Goal: Find specific page/section: Find specific page/section

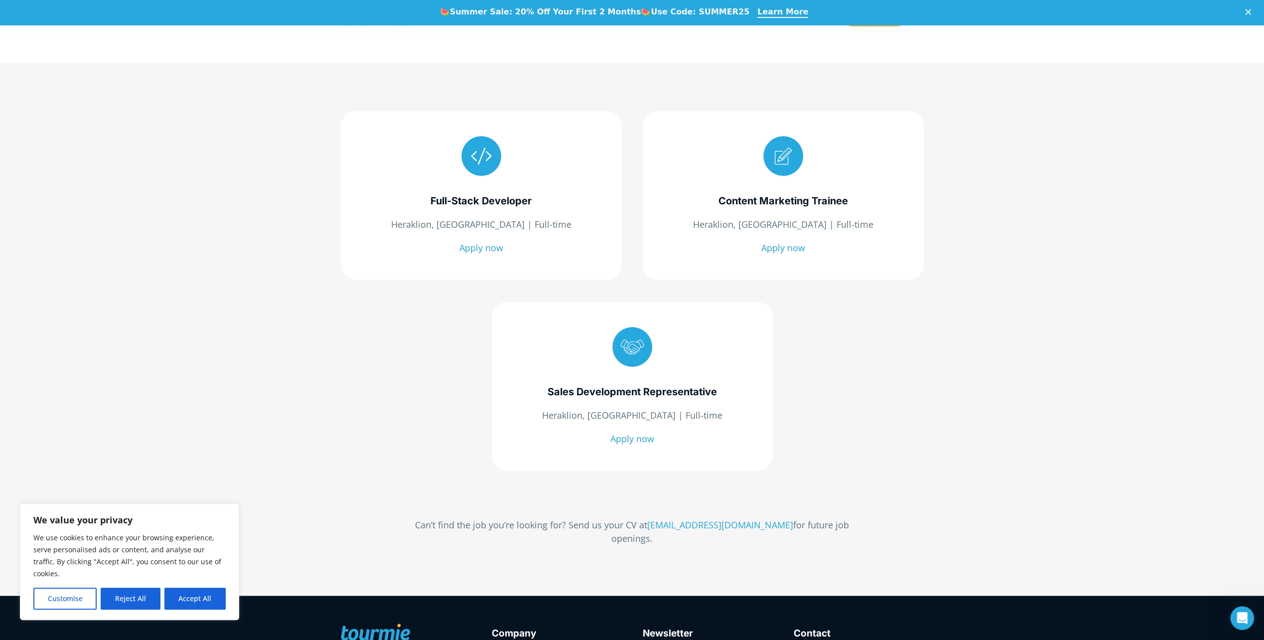
scroll to position [101, 0]
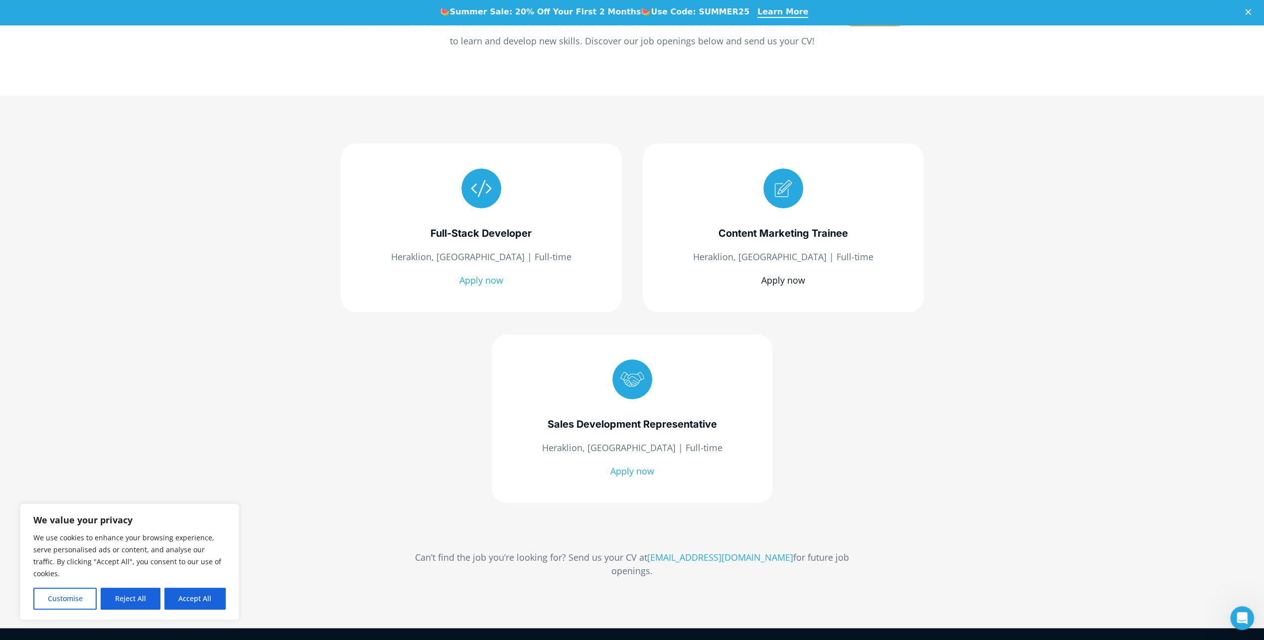
click at [792, 277] on link "Apply now" at bounding box center [783, 280] width 44 height 12
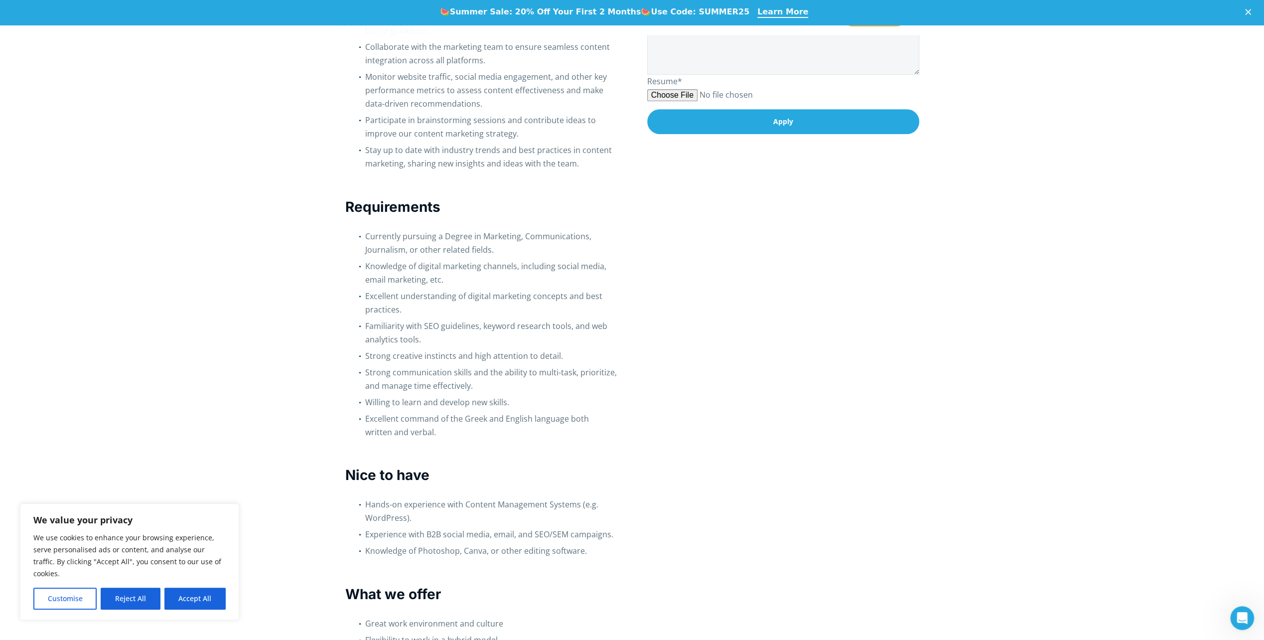
scroll to position [1113, 0]
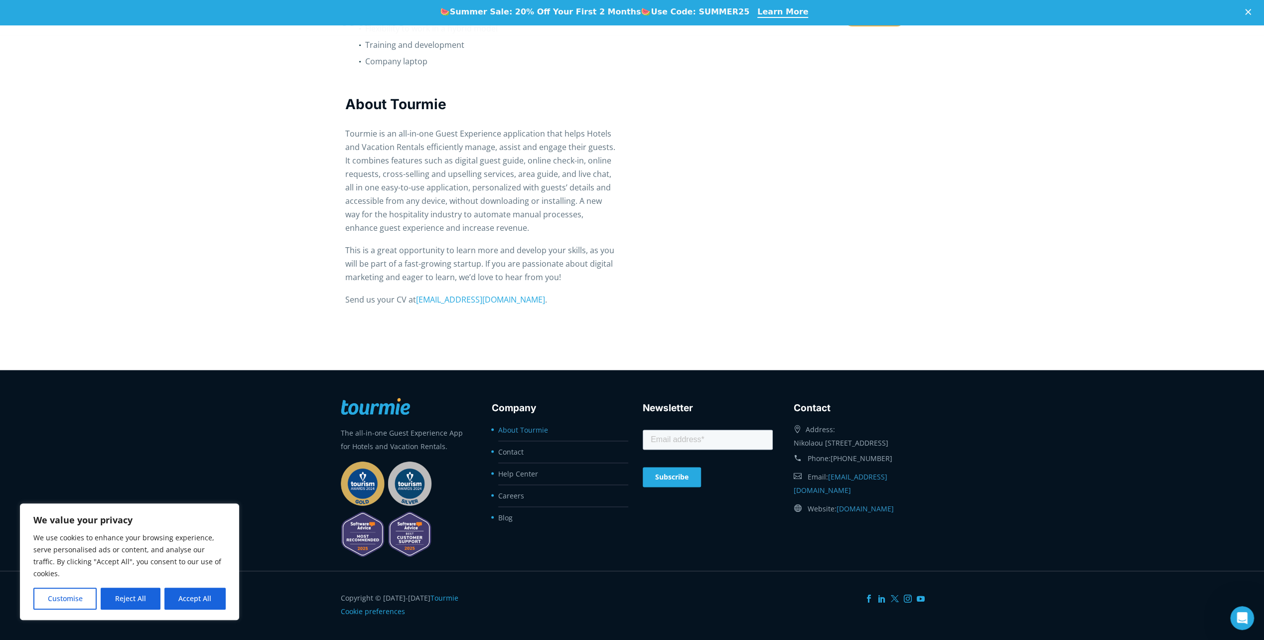
click at [532, 425] on link "About Tourmie" at bounding box center [523, 429] width 50 height 9
